Goal: Information Seeking & Learning: Find specific fact

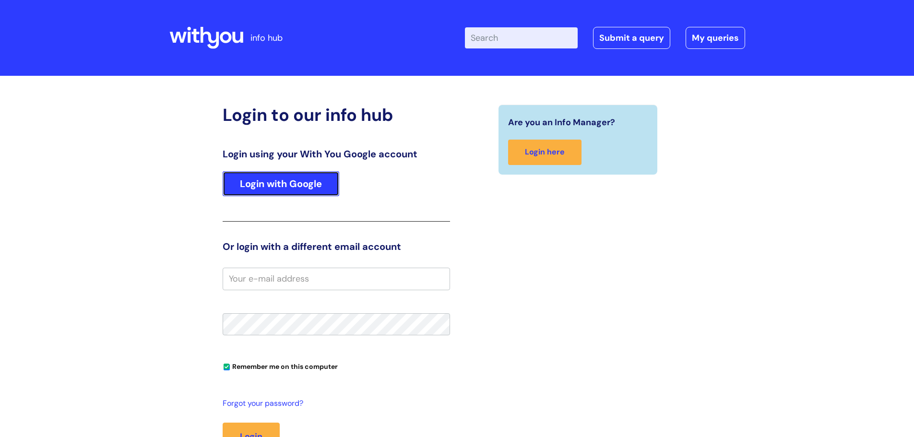
click at [268, 192] on link "Login with Google" at bounding box center [281, 183] width 117 height 25
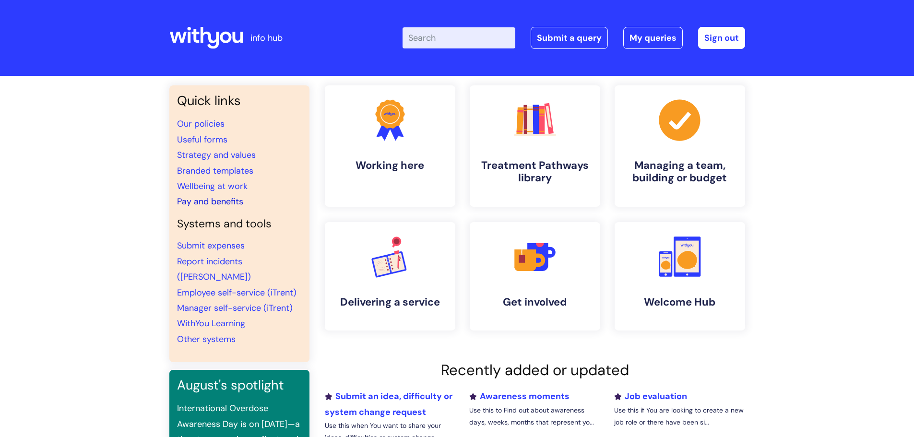
click at [205, 201] on link "Pay and benefits" at bounding box center [210, 202] width 66 height 12
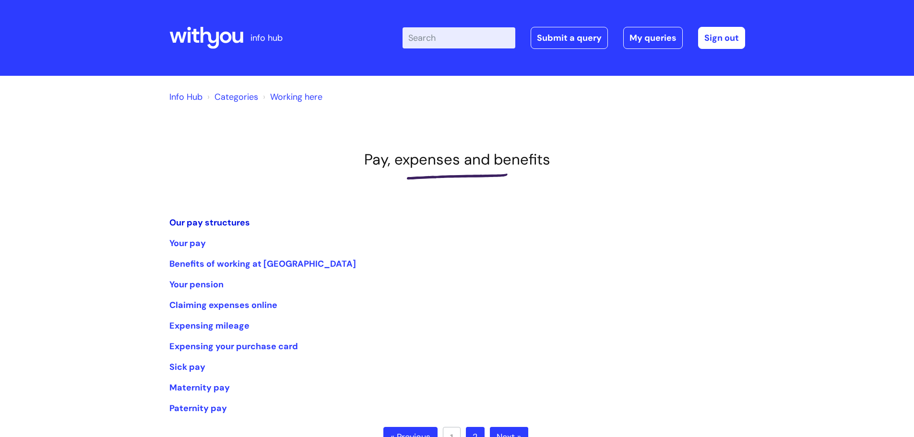
click at [191, 222] on link "Our pay structures" at bounding box center [209, 223] width 81 height 12
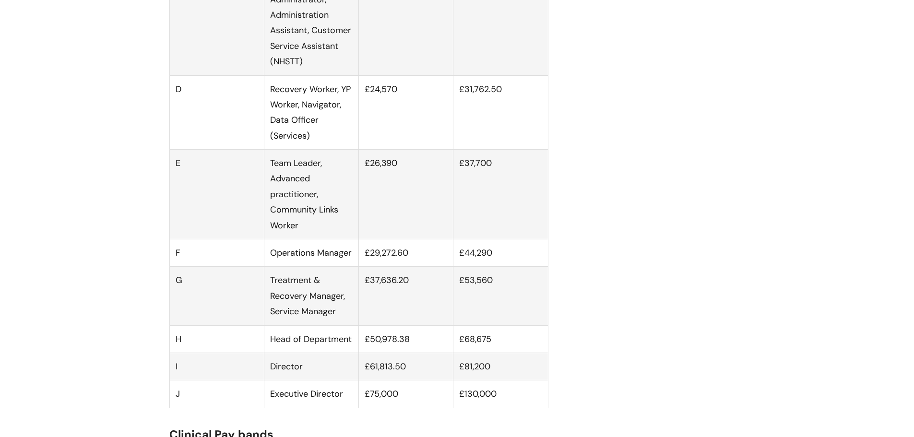
scroll to position [720, 0]
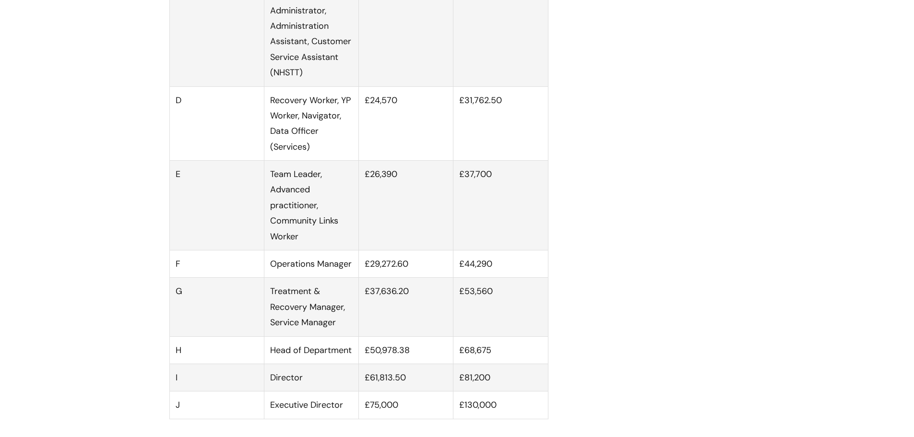
click at [493, 186] on td "£37,700" at bounding box center [501, 206] width 95 height 90
drag, startPoint x: 494, startPoint y: 186, endPoint x: 464, endPoint y: 190, distance: 30.4
click at [464, 190] on td "£37,700" at bounding box center [501, 206] width 95 height 90
